Goal: Transaction & Acquisition: Purchase product/service

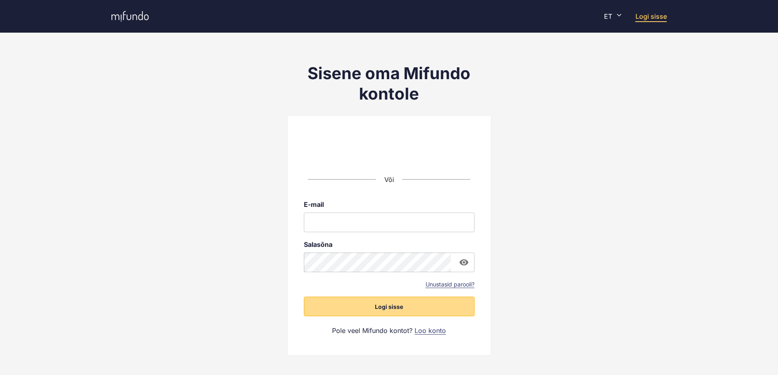
type input "**********"
click at [388, 307] on span "Logi sisse" at bounding box center [389, 307] width 28 height 8
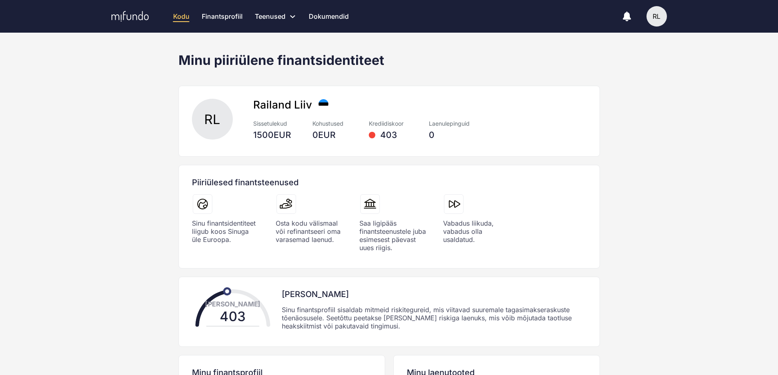
click at [236, 15] on link "Finantsprofiil" at bounding box center [222, 16] width 41 height 33
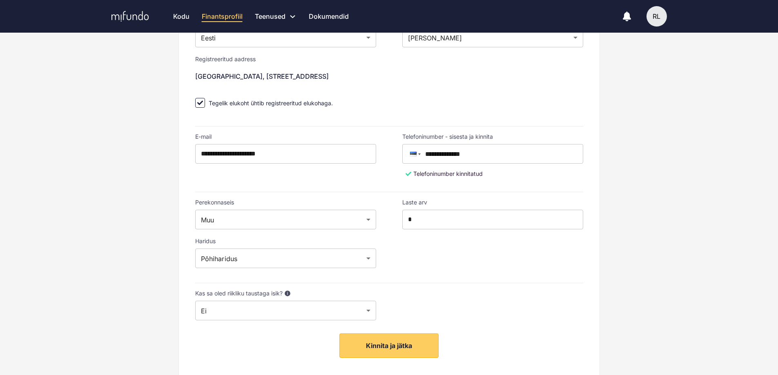
scroll to position [159, 0]
click at [410, 348] on span "Kinnita ja jätka" at bounding box center [389, 346] width 46 height 8
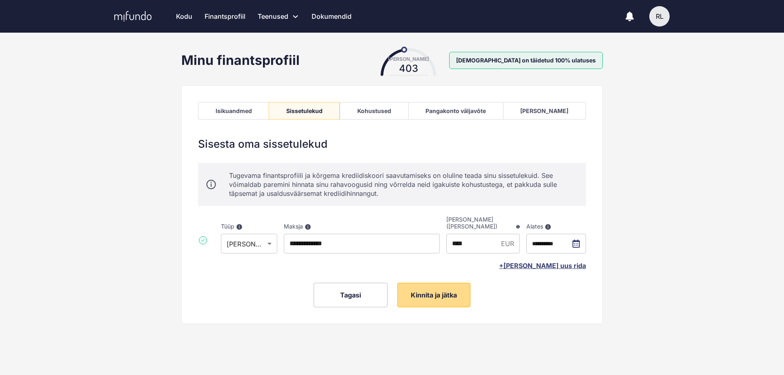
click at [432, 298] on span "Kinnita ja jätka" at bounding box center [434, 295] width 46 height 8
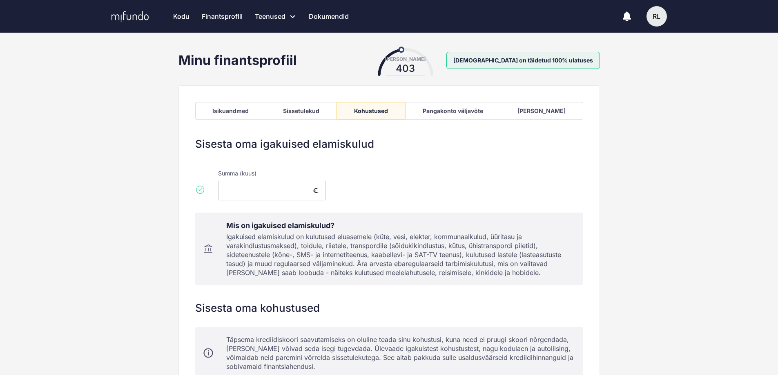
type input "***"
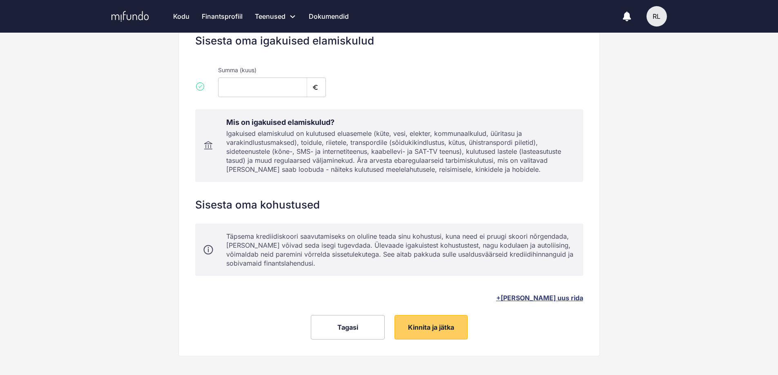
scroll to position [111, 0]
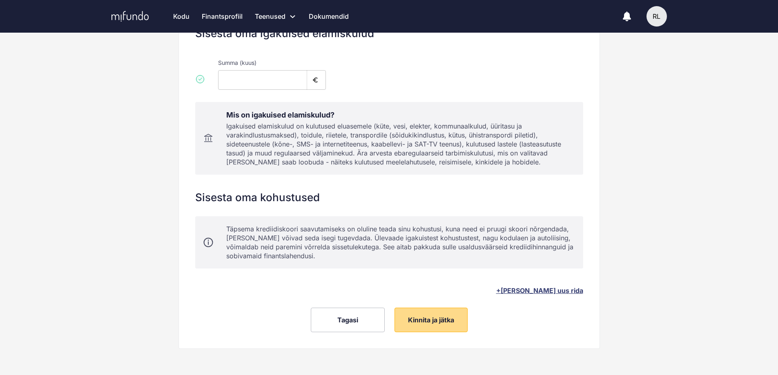
click at [441, 324] on span "Kinnita ja jätka" at bounding box center [431, 320] width 46 height 8
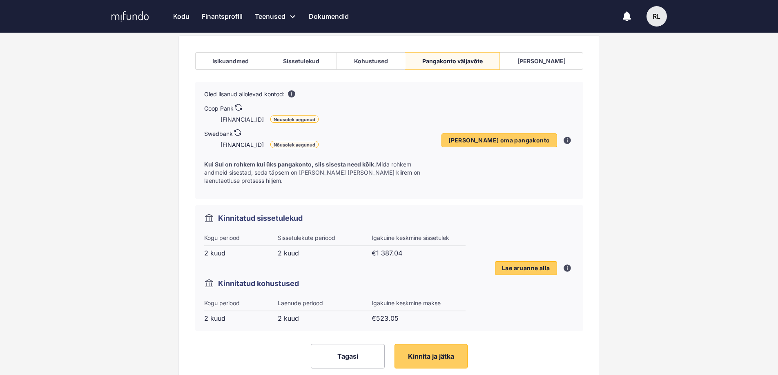
scroll to position [78, 0]
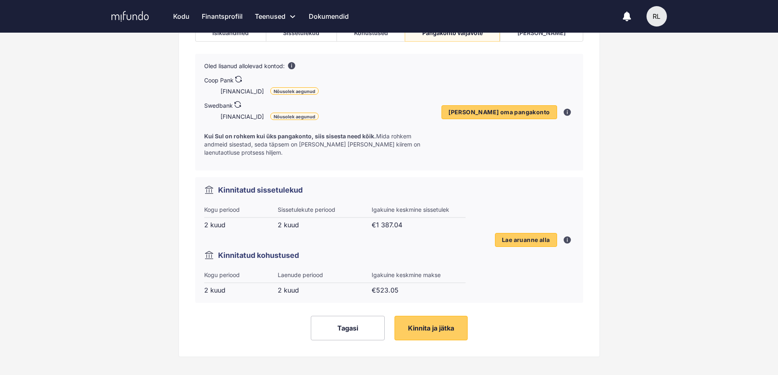
click at [237, 79] on icon at bounding box center [238, 79] width 7 height 7
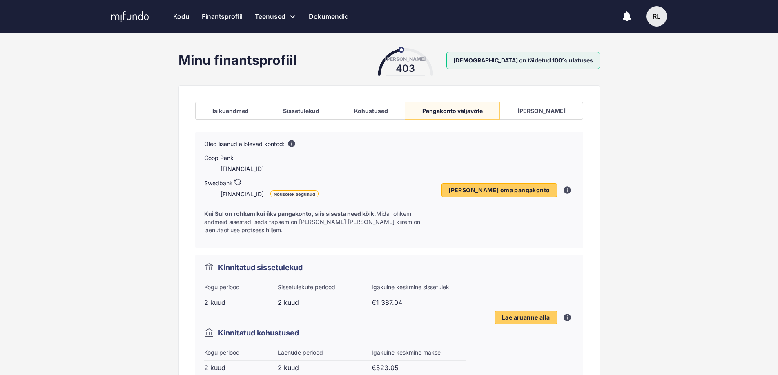
click at [239, 181] on icon at bounding box center [237, 182] width 7 height 7
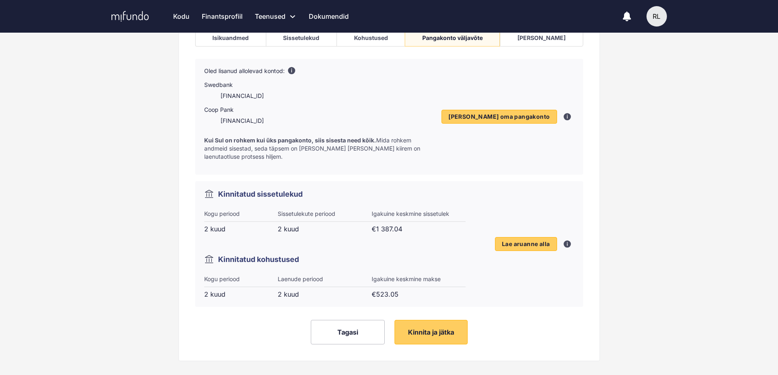
scroll to position [77, 0]
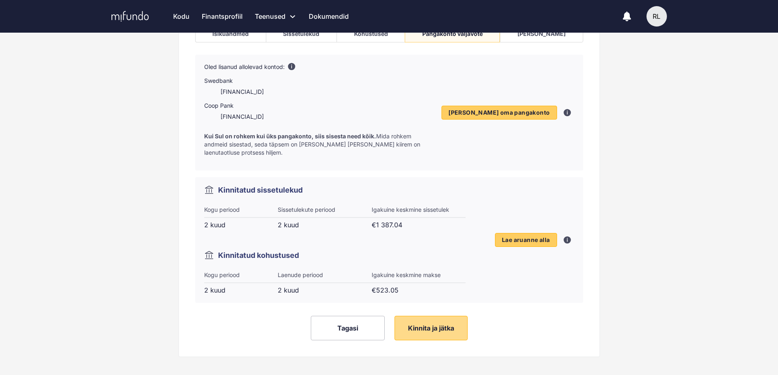
click at [429, 324] on span "Kinnita ja jätka" at bounding box center [431, 328] width 46 height 8
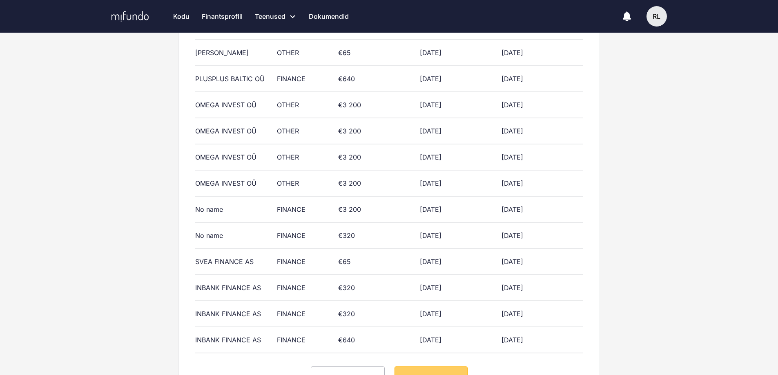
scroll to position [427, 0]
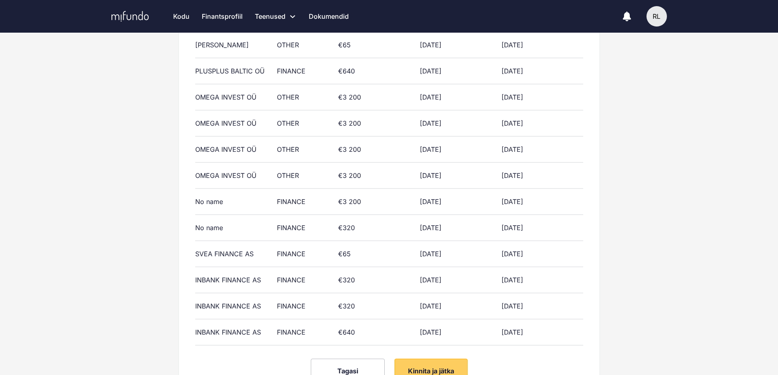
click at [423, 362] on button "Kinnita ja jätka" at bounding box center [431, 371] width 73 height 25
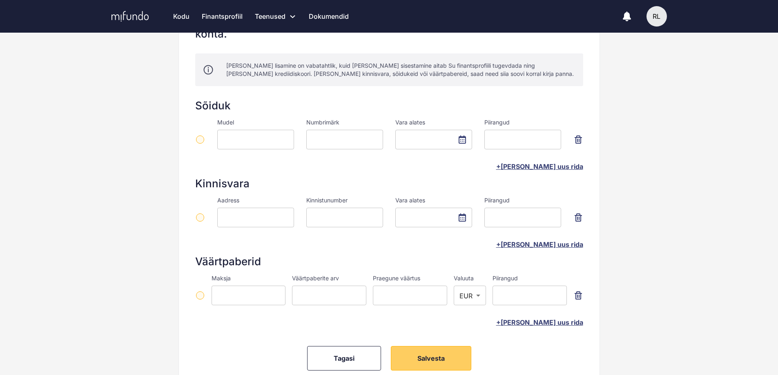
scroll to position [118, 0]
click at [422, 354] on span "Salvesta" at bounding box center [430, 358] width 27 height 8
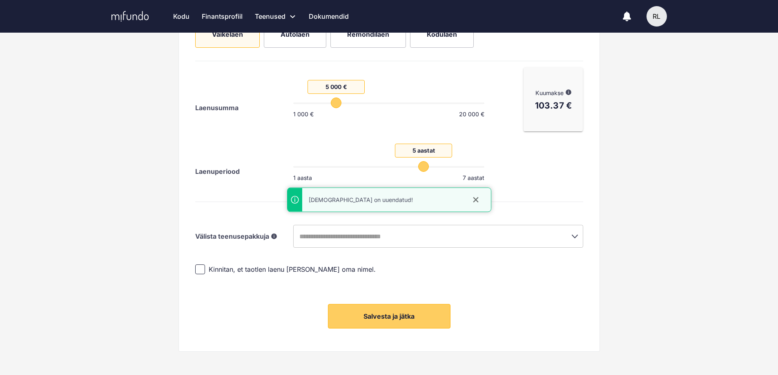
scroll to position [163, 0]
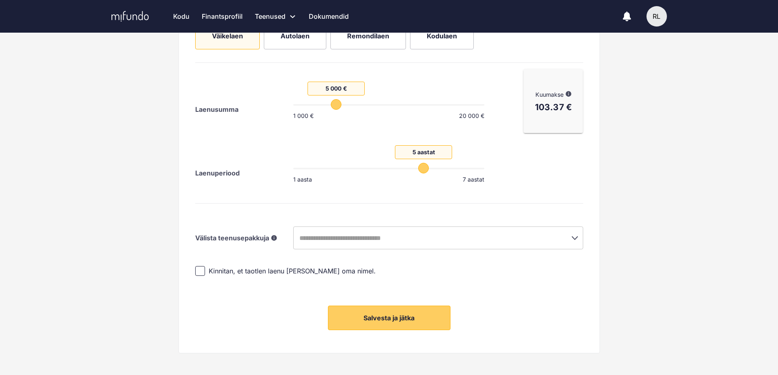
click at [279, 272] on span "Kinnitan, et taotlen laenu endale ja oma nimel." at bounding box center [292, 271] width 167 height 9
click at [381, 315] on span "Salvesta ja jätka" at bounding box center [389, 318] width 51 height 8
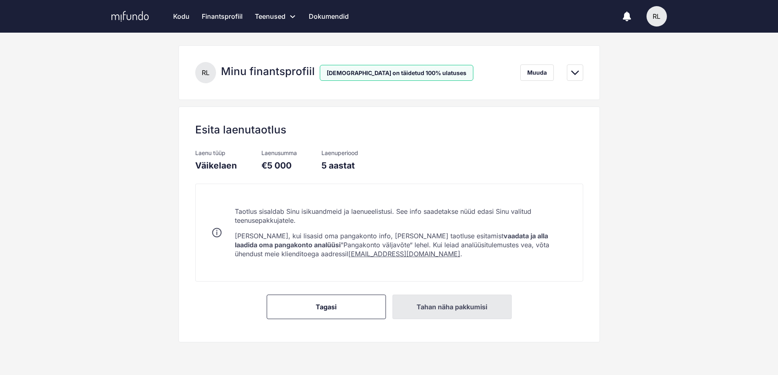
scroll to position [84, 0]
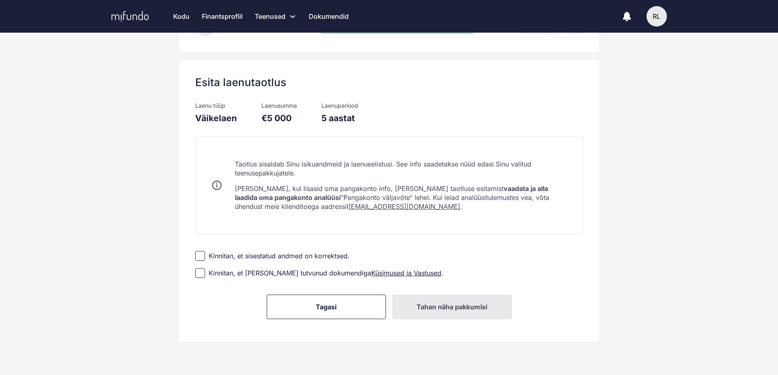
click at [297, 261] on label "Kinnitan, et sisestatud andmed on korrektsed." at bounding box center [389, 256] width 388 height 17
click at [293, 272] on div "Kinnitan, et olen tutvunud dokumendiga Küsimused ja Vastused ." at bounding box center [326, 273] width 235 height 9
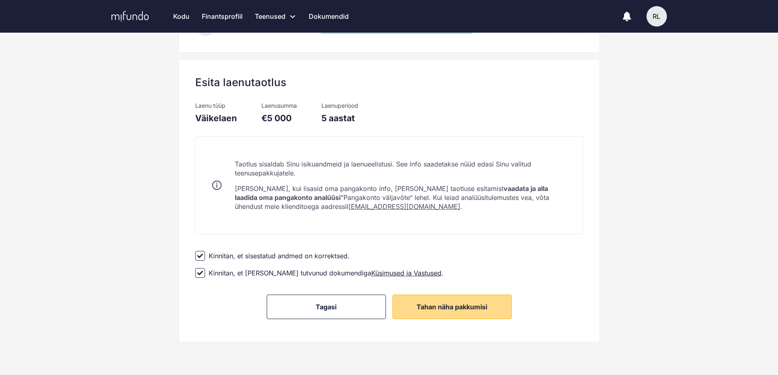
click at [445, 310] on span "Tahan näha pakkumisi" at bounding box center [452, 307] width 71 height 8
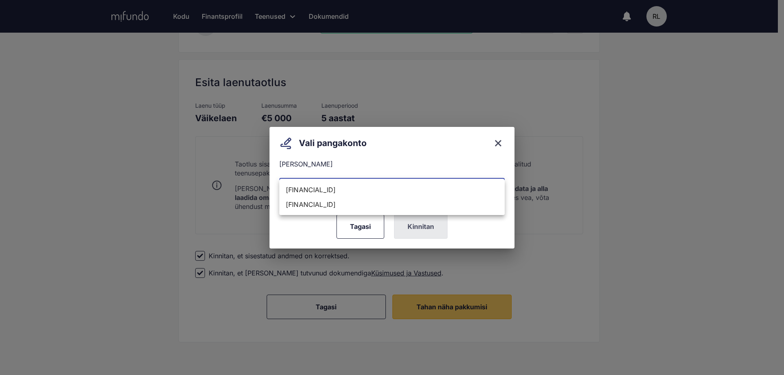
click at [402, 191] on body "Kodu Finantsprofiil Teenused Taotle uut laenu Refinantseeri oma laenud Laenupak…" at bounding box center [392, 103] width 784 height 375
click at [388, 205] on li "EE604204278610674308" at bounding box center [391, 204] width 225 height 15
type input "**********"
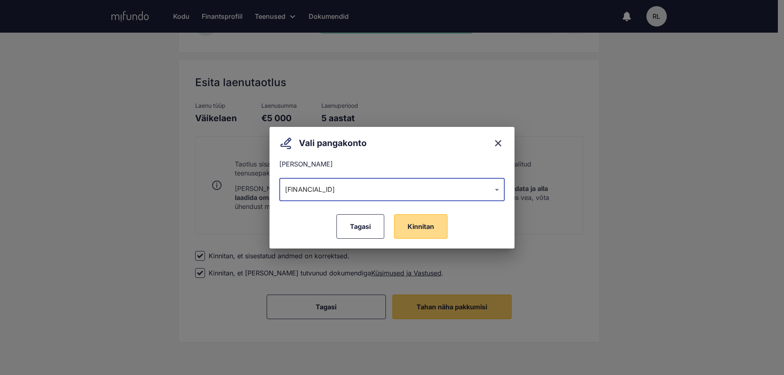
click at [410, 225] on span "Kinnitan" at bounding box center [421, 227] width 27 height 8
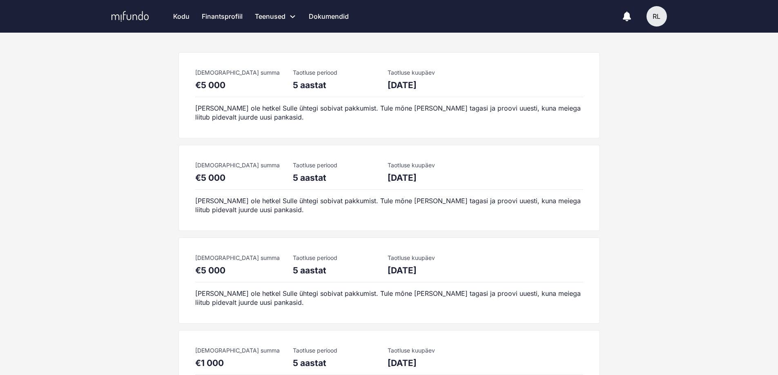
click at [181, 18] on link "Kodu" at bounding box center [181, 16] width 16 height 33
